Goal: Task Accomplishment & Management: Complete application form

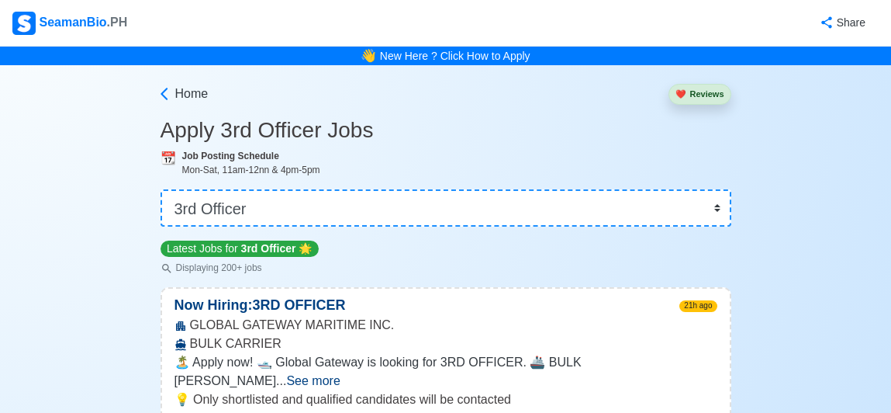
select select "3rd Officer"
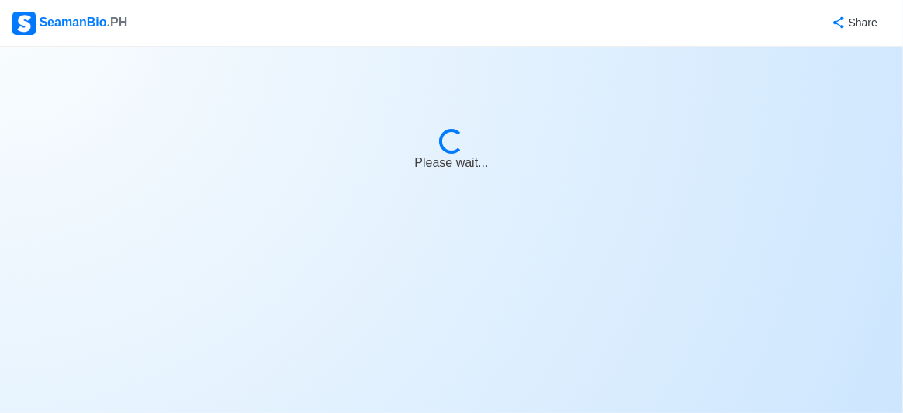
select select "3rd Officer"
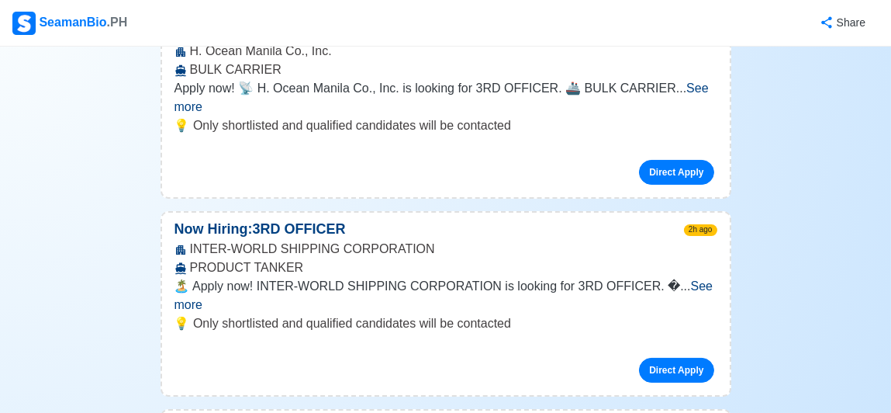
scroll to position [279, 0]
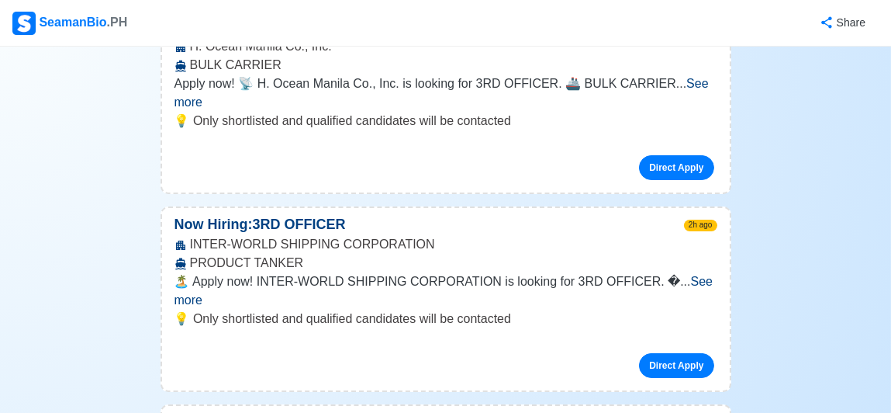
click at [702, 275] on span "See more" at bounding box center [444, 291] width 539 height 32
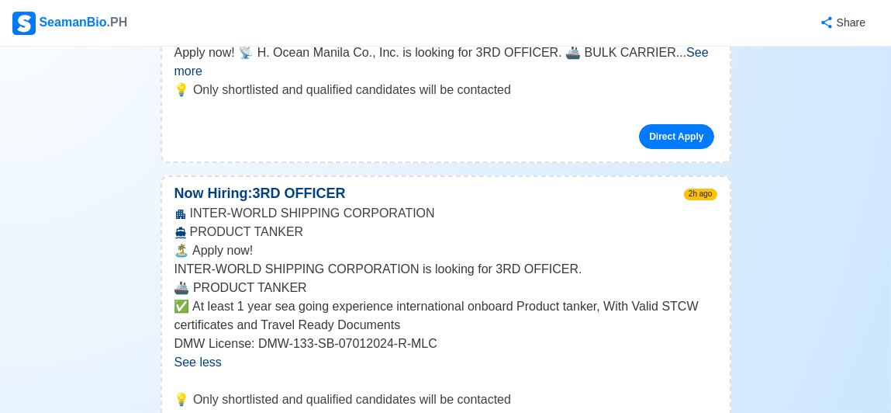
scroll to position [341, 0]
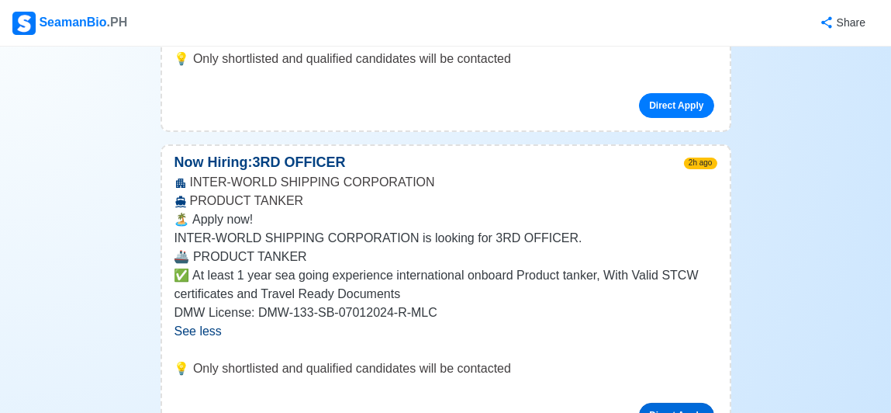
click at [672, 403] on link "Direct Apply" at bounding box center [676, 415] width 74 height 25
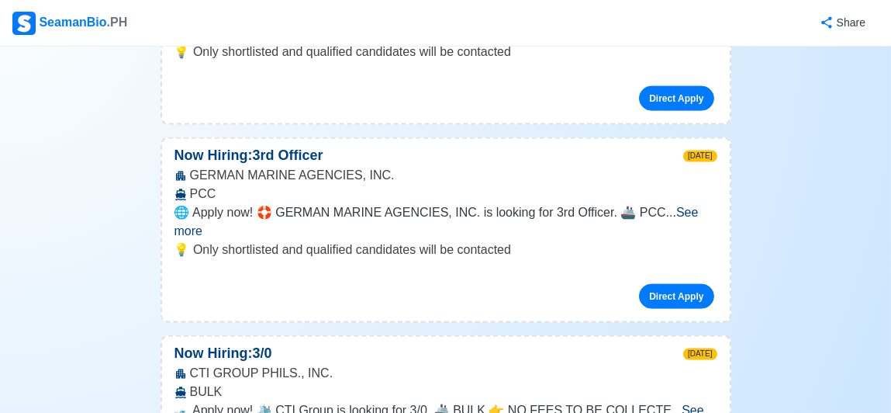
scroll to position [3816, 0]
